Goal: Task Accomplishment & Management: Use online tool/utility

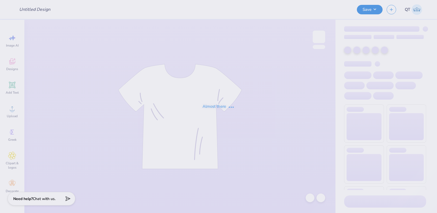
type input "proof two"
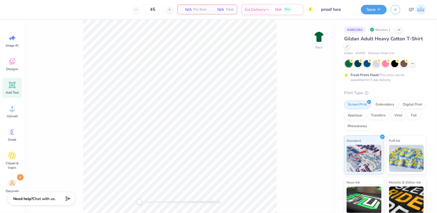
click at [11, 89] on icon at bounding box center [12, 85] width 8 height 8
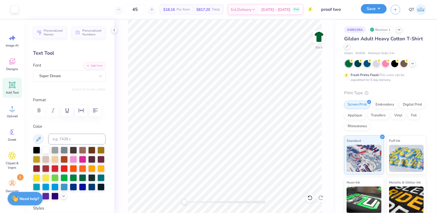
click at [370, 13] on div "Save" at bounding box center [374, 9] width 26 height 9
click at [368, 13] on button "Save" at bounding box center [374, 8] width 26 height 9
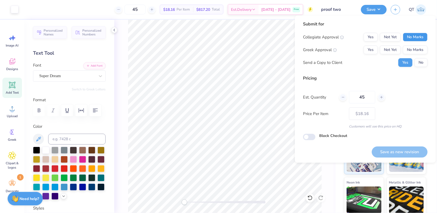
click at [407, 34] on button "No Marks" at bounding box center [415, 37] width 25 height 9
click at [411, 49] on button "No Marks" at bounding box center [415, 50] width 25 height 9
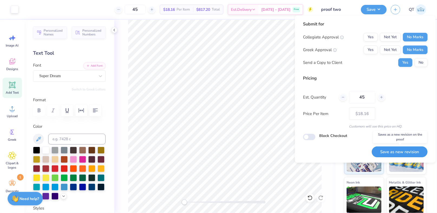
click at [385, 150] on button "Save as new revision" at bounding box center [400, 152] width 56 height 11
type input "$18.16"
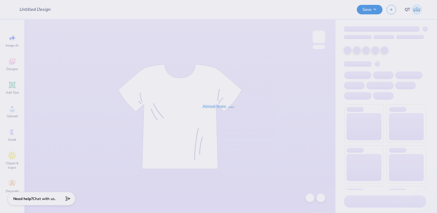
type input "proof two"
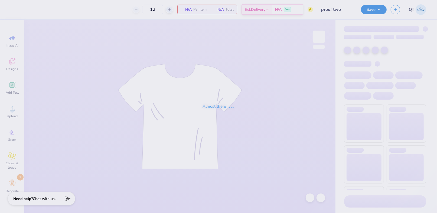
type input "45"
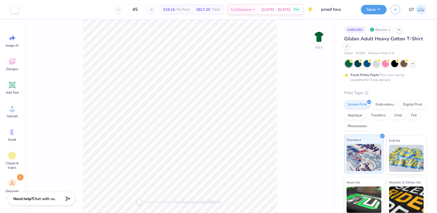
scroll to position [44, 0]
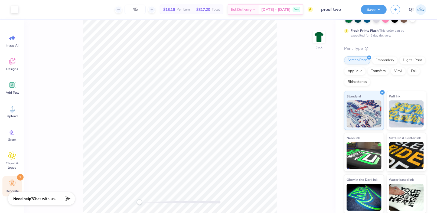
click at [6, 185] on div "Decorate 1" at bounding box center [12, 186] width 20 height 20
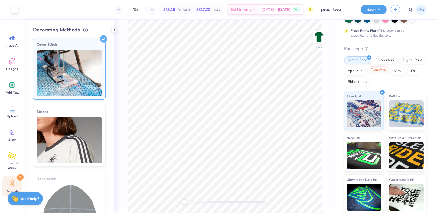
click at [389, 67] on div "Transfers" at bounding box center [379, 70] width 22 height 8
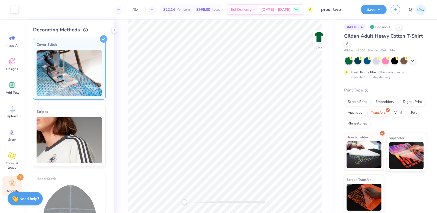
click at [359, 142] on img at bounding box center [364, 154] width 35 height 27
click at [375, 7] on button "Save" at bounding box center [374, 8] width 26 height 9
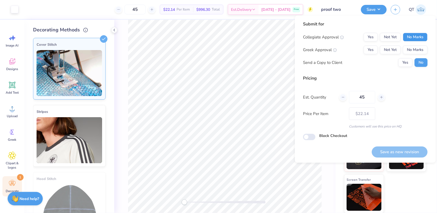
click at [413, 37] on button "No Marks" at bounding box center [415, 37] width 25 height 9
click at [412, 53] on button "No Marks" at bounding box center [415, 50] width 25 height 9
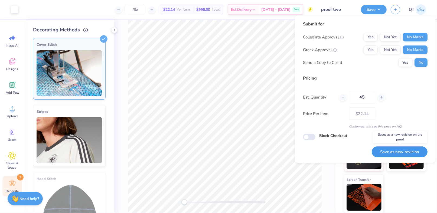
click at [390, 153] on button "Save as new revision" at bounding box center [400, 152] width 56 height 11
type input "$22.14"
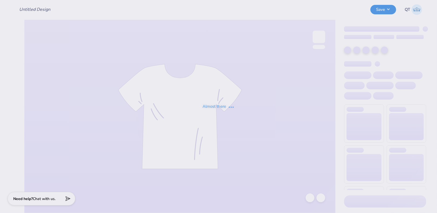
type input "proof two"
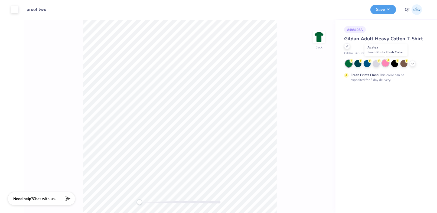
click at [385, 65] on div at bounding box center [385, 63] width 7 height 7
click at [392, 8] on button "Save" at bounding box center [384, 8] width 26 height 9
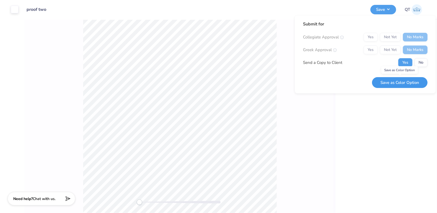
click at [391, 83] on button "Save as Color Option" at bounding box center [400, 82] width 56 height 11
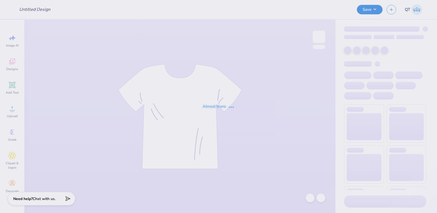
type input "proof with licensing"
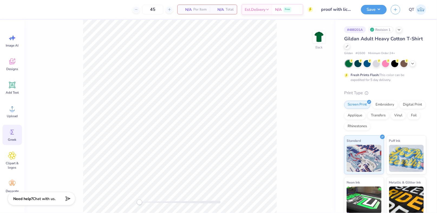
click at [17, 134] on div "Greek" at bounding box center [12, 135] width 20 height 20
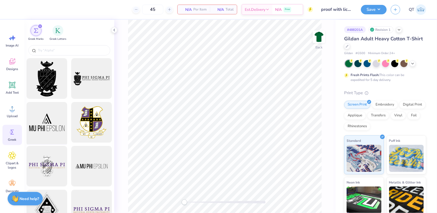
click at [45, 107] on div at bounding box center [47, 122] width 45 height 45
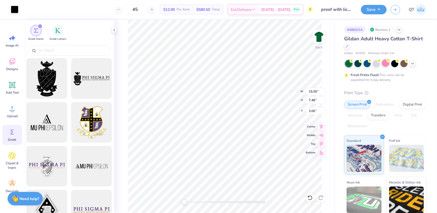
click at [385, 62] on div at bounding box center [385, 63] width 7 height 7
drag, startPoint x: 381, startPoint y: 14, endPoint x: 382, endPoint y: 11, distance: 2.7
click at [382, 15] on div "Save QT" at bounding box center [399, 9] width 76 height 19
click at [381, 10] on button "Save" at bounding box center [374, 8] width 26 height 9
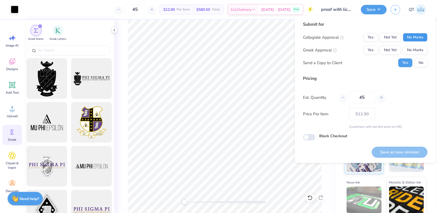
click at [405, 36] on button "No Marks" at bounding box center [415, 37] width 25 height 9
click at [408, 46] on button "No Marks" at bounding box center [415, 50] width 25 height 9
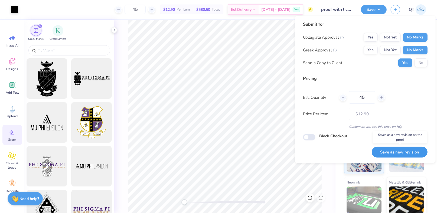
click at [388, 151] on button "Save as new revision" at bounding box center [400, 152] width 56 height 11
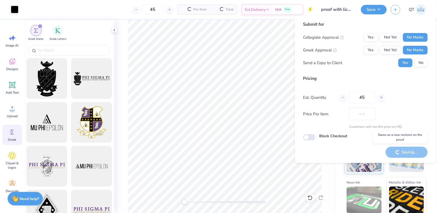
type input "$12.90"
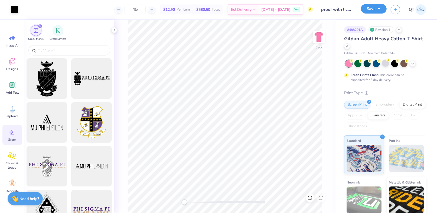
click at [376, 9] on button "Save" at bounding box center [374, 8] width 26 height 9
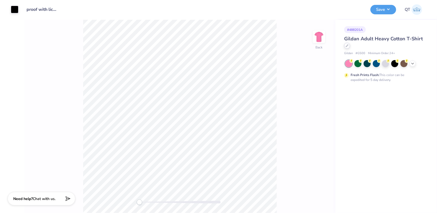
click at [345, 46] on div at bounding box center [347, 46] width 6 height 6
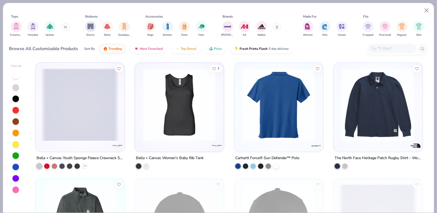
click at [292, 115] on img at bounding box center [279, 104] width 78 height 73
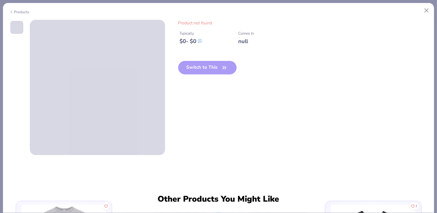
scroll to position [163, 0]
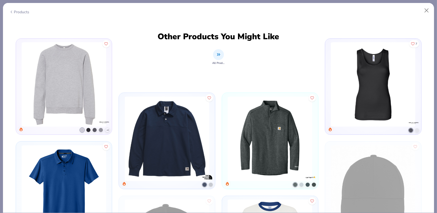
click at [275, 139] on img at bounding box center [270, 139] width 91 height 85
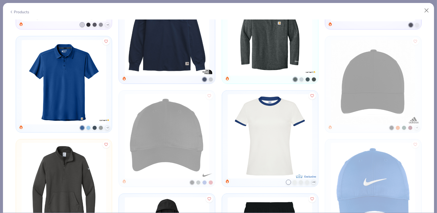
scroll to position [271, 0]
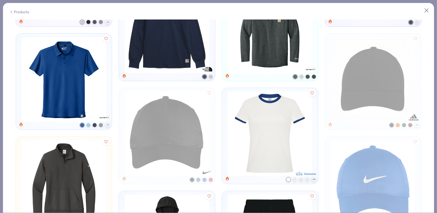
click at [41, 86] on img at bounding box center [64, 79] width 91 height 85
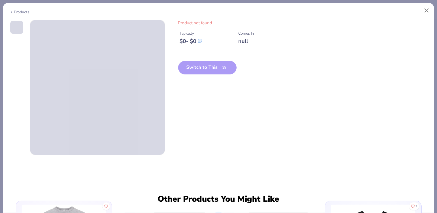
click at [199, 67] on div "Switch to This" at bounding box center [207, 72] width 59 height 22
click at [427, 10] on button "Close" at bounding box center [427, 10] width 10 height 10
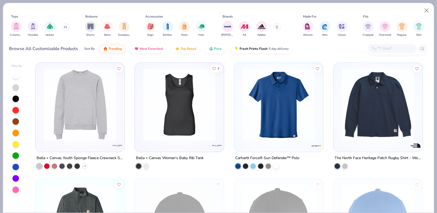
click at [84, 111] on img at bounding box center [80, 104] width 78 height 73
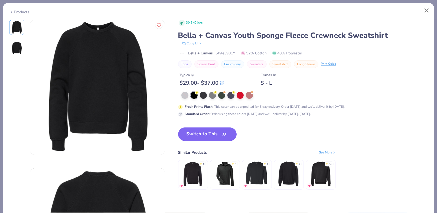
click at [207, 131] on button "Switch to This" at bounding box center [207, 135] width 59 height 14
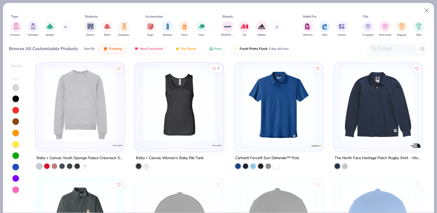
type textarea "x"
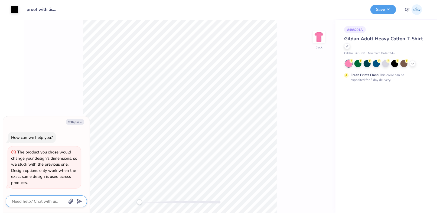
click at [46, 199] on textarea at bounding box center [38, 201] width 55 height 7
type textarea "o"
type textarea "x"
type textarea "ok"
type textarea "x"
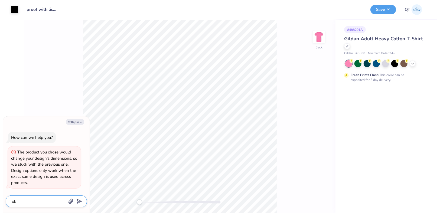
type textarea "ok"
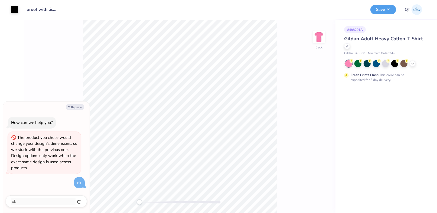
type textarea "x"
click at [301, 135] on div "Back" at bounding box center [179, 116] width 311 height 193
click at [326, 126] on div "Back" at bounding box center [179, 116] width 311 height 193
click at [350, 47] on div "Gildan Adult Heavy Cotton T-Shirt" at bounding box center [385, 42] width 82 height 15
click at [349, 47] on div at bounding box center [347, 46] width 6 height 6
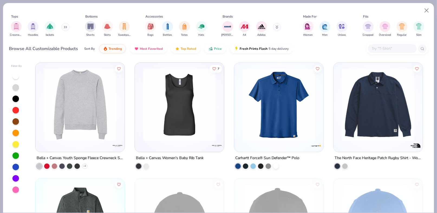
click at [371, 100] on img at bounding box center [378, 104] width 78 height 73
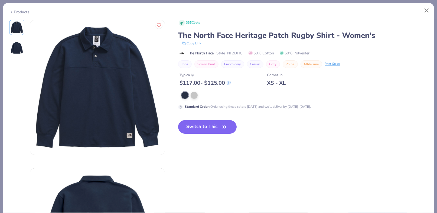
click at [212, 125] on button "Switch to This" at bounding box center [207, 127] width 59 height 14
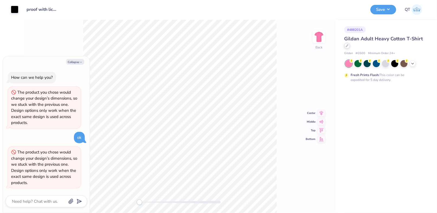
click at [346, 44] on icon at bounding box center [347, 45] width 3 height 3
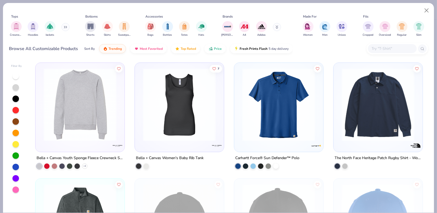
click at [272, 102] on img at bounding box center [279, 104] width 78 height 73
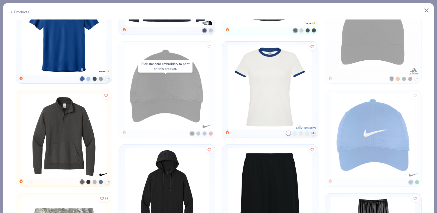
scroll to position [352, 0]
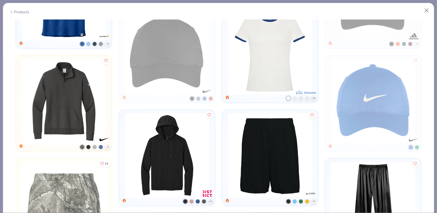
click at [284, 67] on img at bounding box center [270, 52] width 91 height 85
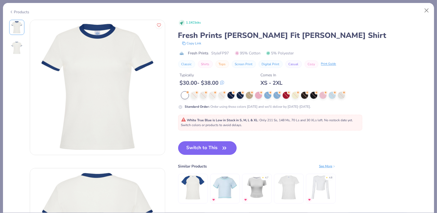
click at [221, 146] on button "Switch to This" at bounding box center [207, 148] width 59 height 14
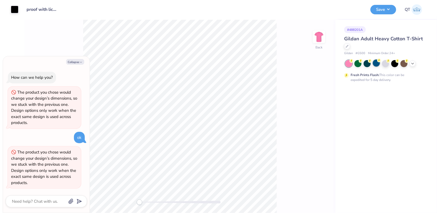
drag, startPoint x: 382, startPoint y: 63, endPoint x: 377, endPoint y: 63, distance: 4.9
click at [377, 63] on div at bounding box center [385, 63] width 81 height 7
click at [377, 63] on div at bounding box center [376, 63] width 7 height 7
click at [370, 65] on div at bounding box center [367, 63] width 7 height 7
click at [414, 63] on icon at bounding box center [413, 63] width 4 height 4
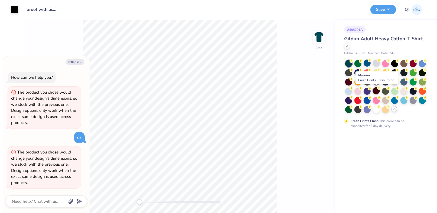
click at [378, 90] on div at bounding box center [376, 90] width 7 height 7
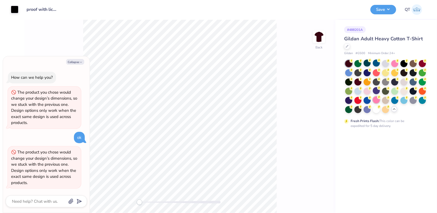
click at [377, 98] on div at bounding box center [376, 99] width 7 height 7
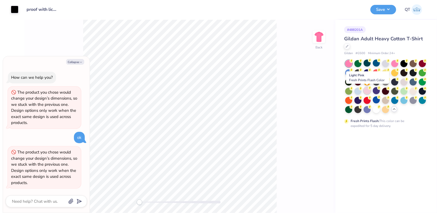
click at [366, 90] on div at bounding box center [367, 90] width 7 height 7
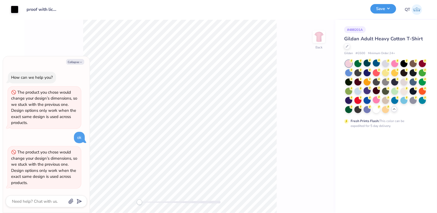
click at [383, 11] on button "Save" at bounding box center [384, 8] width 26 height 9
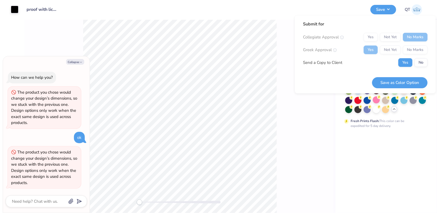
click at [395, 35] on div "Yes Not Yet No Marks" at bounding box center [396, 37] width 64 height 9
click at [391, 37] on div "Yes Not Yet No Marks" at bounding box center [396, 37] width 64 height 9
click at [389, 82] on button "Save as Color Option" at bounding box center [400, 82] width 56 height 11
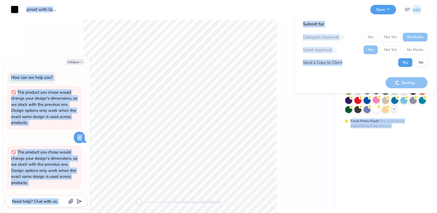
drag, startPoint x: 386, startPoint y: 73, endPoint x: 351, endPoint y: -23, distance: 102.8
click at [351, 0] on html "Art colors Design Title proof with licensing Save QT Image AI Designs Add Text …" at bounding box center [218, 106] width 437 height 213
type textarea "x"
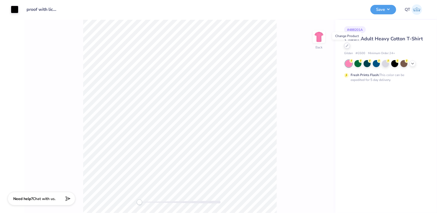
click at [346, 45] on icon at bounding box center [347, 45] width 3 height 3
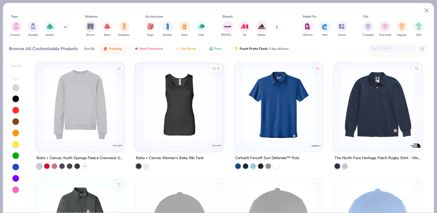
click at [270, 90] on img at bounding box center [279, 104] width 78 height 73
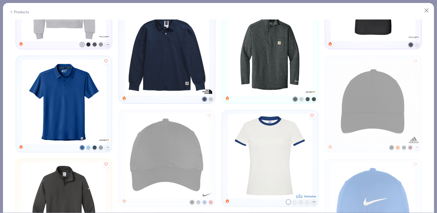
scroll to position [257, 0]
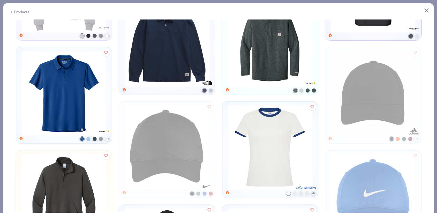
click at [267, 135] on img at bounding box center [270, 147] width 91 height 85
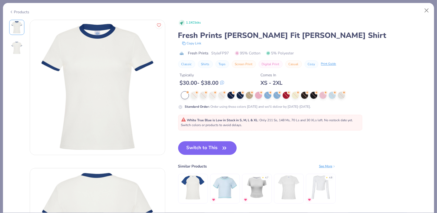
click at [213, 150] on button "Switch to This" at bounding box center [207, 148] width 59 height 14
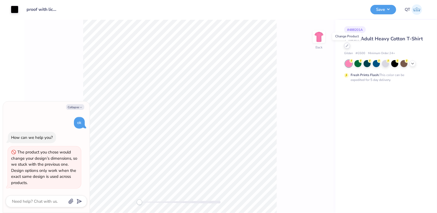
click at [349, 47] on div at bounding box center [347, 46] width 6 height 6
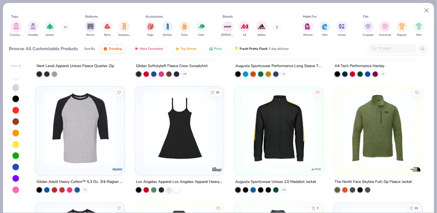
scroll to position [471, 0]
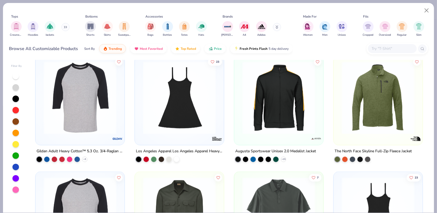
click at [198, 187] on img at bounding box center [179, 213] width 78 height 73
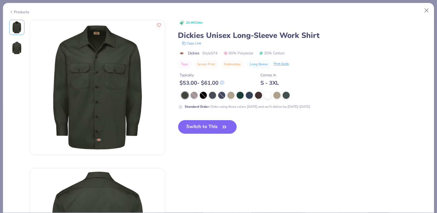
click at [209, 128] on button "Switch to This" at bounding box center [207, 127] width 59 height 14
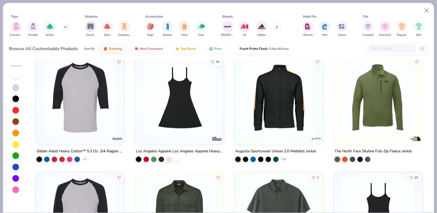
type textarea "x"
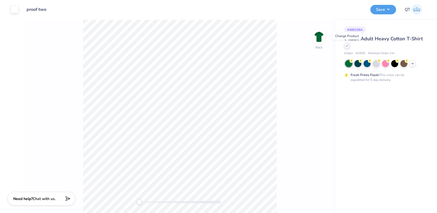
click at [348, 46] on icon at bounding box center [347, 45] width 3 height 3
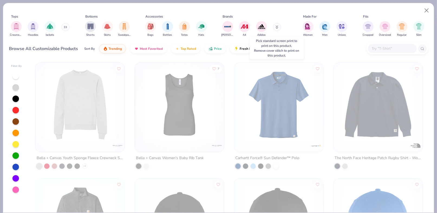
click at [280, 106] on img at bounding box center [279, 104] width 78 height 73
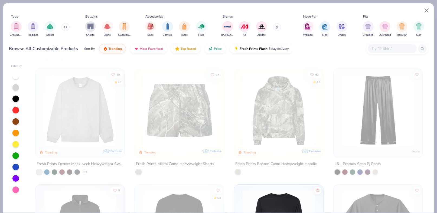
scroll to position [369, 0]
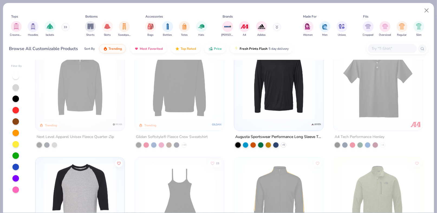
click at [283, 77] on img at bounding box center [279, 83] width 78 height 73
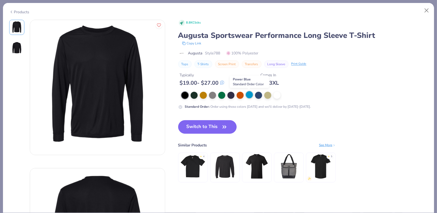
click at [248, 95] on div at bounding box center [249, 94] width 7 height 7
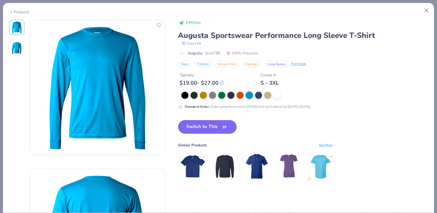
click at [216, 126] on button "Switch to This" at bounding box center [207, 127] width 59 height 14
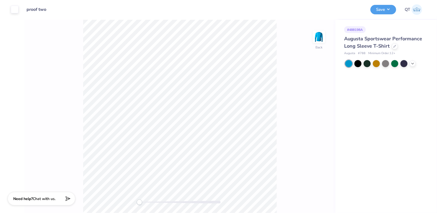
click at [384, 14] on div "Save QT" at bounding box center [402, 9] width 63 height 19
click at [382, 12] on button "Save" at bounding box center [384, 8] width 26 height 9
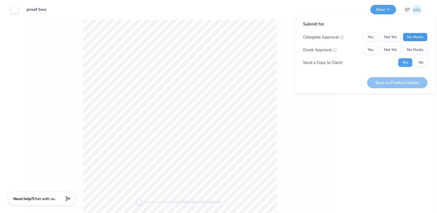
click at [410, 35] on button "No Marks" at bounding box center [415, 37] width 25 height 9
click at [376, 53] on button "Yes" at bounding box center [371, 50] width 14 height 9
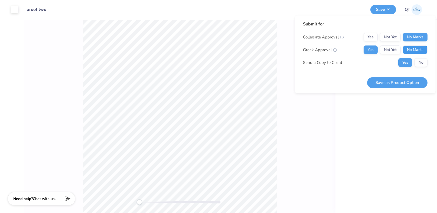
click at [412, 46] on button "No Marks" at bounding box center [415, 50] width 25 height 9
click at [401, 85] on button "Save as Product Option" at bounding box center [397, 82] width 60 height 11
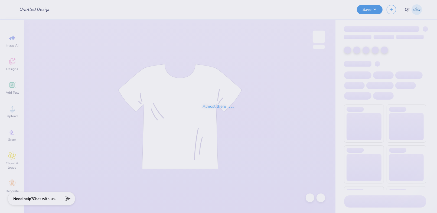
type input "proof two"
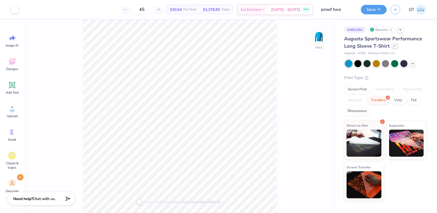
click at [394, 46] on icon at bounding box center [395, 45] width 3 height 3
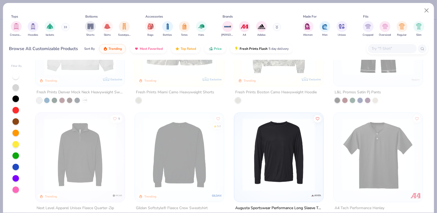
scroll to position [271, 0]
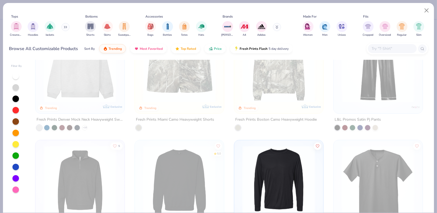
click at [379, 84] on img at bounding box center [378, 66] width 78 height 73
click at [356, 78] on img at bounding box center [378, 66] width 78 height 73
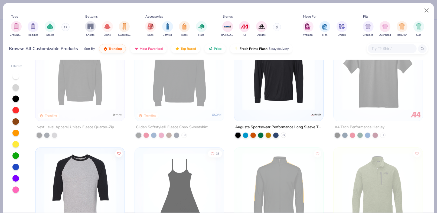
scroll to position [460, 0]
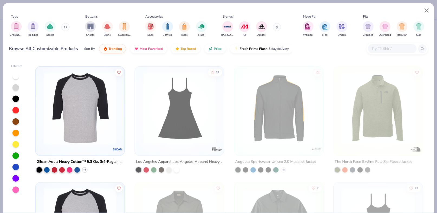
click at [168, 110] on img at bounding box center [179, 108] width 78 height 73
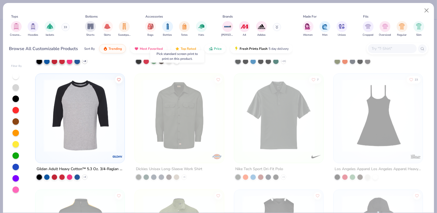
scroll to position [487, 0]
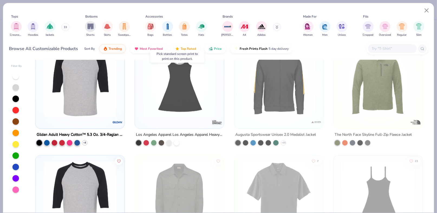
click at [89, 111] on img at bounding box center [80, 81] width 78 height 73
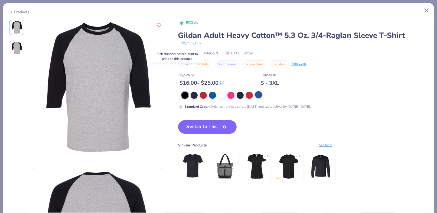
click at [257, 94] on div at bounding box center [258, 94] width 7 height 7
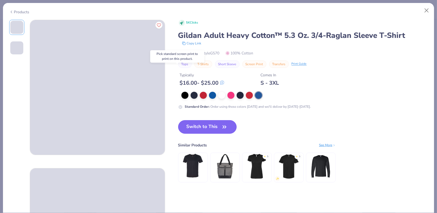
click at [205, 126] on button "Switch to This" at bounding box center [207, 127] width 59 height 14
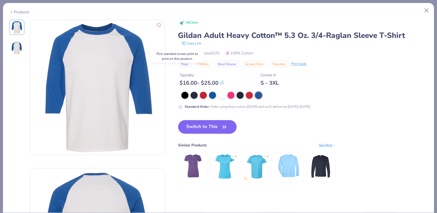
click at [205, 125] on button "Switch to This" at bounding box center [207, 127] width 59 height 14
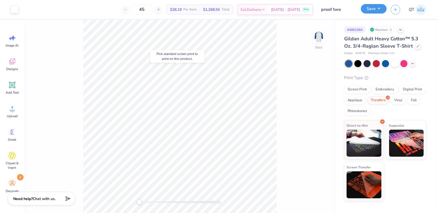
click at [379, 12] on button "Save" at bounding box center [374, 8] width 26 height 9
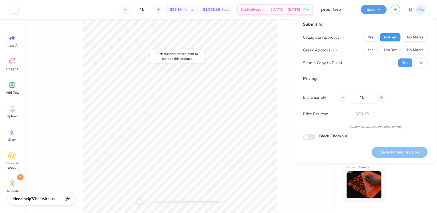
click at [395, 40] on button "Not Yet" at bounding box center [390, 37] width 21 height 9
click at [391, 53] on button "Not Yet" at bounding box center [390, 50] width 21 height 9
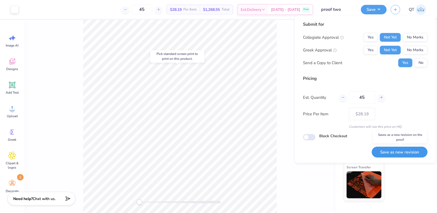
click at [415, 153] on button "Save as new revision" at bounding box center [400, 152] width 56 height 11
type input "$28.19"
checkbox input "true"
